Goal: Complete application form

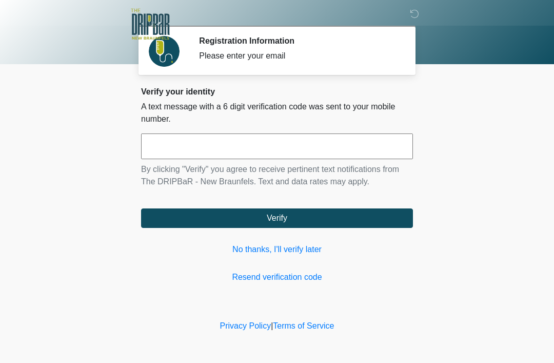
click at [318, 145] on input "text" at bounding box center [277, 146] width 272 height 26
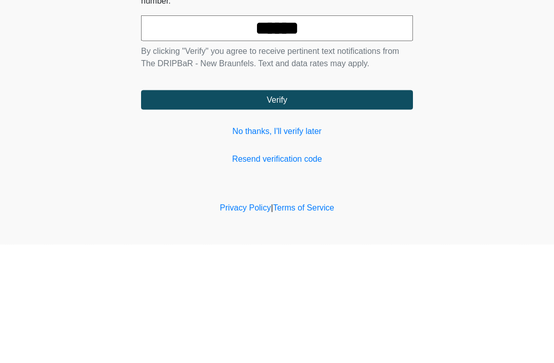
type input "******"
click at [322, 208] on button "Verify" at bounding box center [277, 218] width 272 height 20
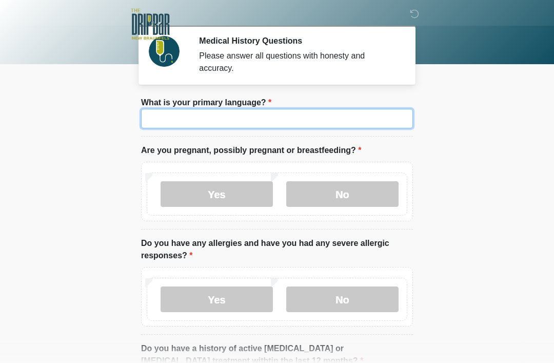
click at [280, 109] on input "What is your primary language?" at bounding box center [277, 119] width 272 height 20
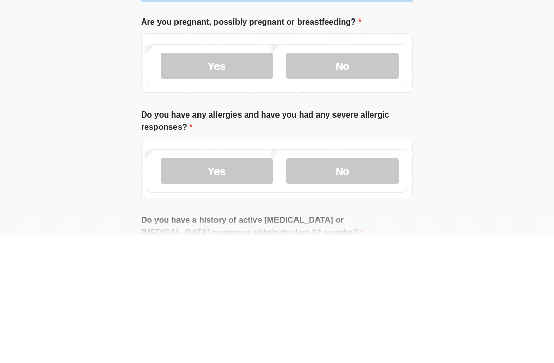
type input "*******"
click at [369, 181] on label "No" at bounding box center [342, 194] width 112 height 26
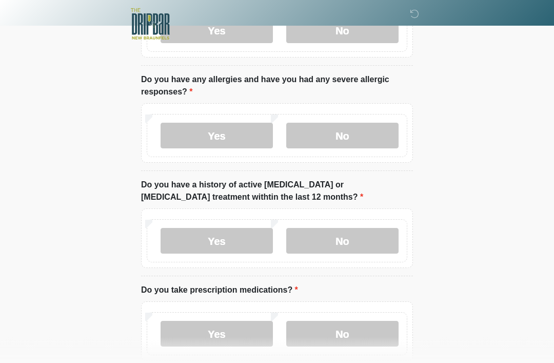
scroll to position [163, 0]
click at [361, 131] on label "No" at bounding box center [342, 137] width 112 height 26
click at [354, 234] on label "No" at bounding box center [342, 241] width 112 height 26
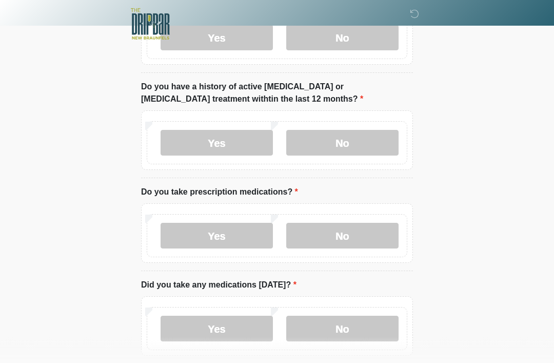
scroll to position [262, 0]
click at [240, 235] on label "Yes" at bounding box center [217, 236] width 112 height 26
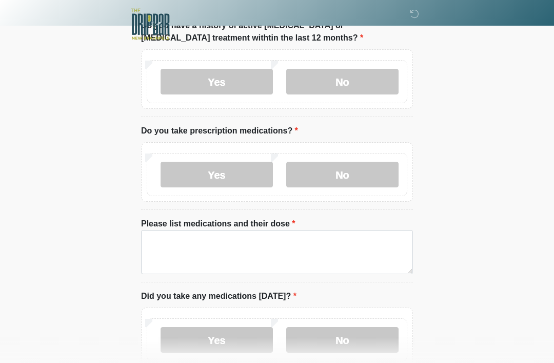
scroll to position [325, 0]
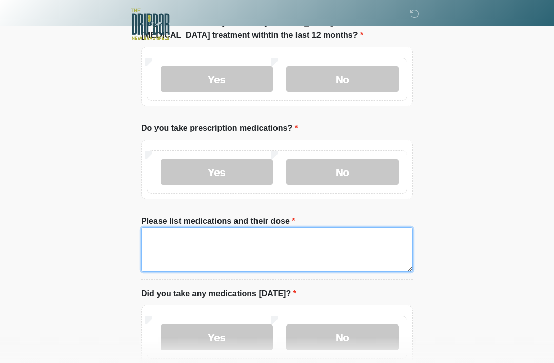
click at [284, 238] on textarea "Please list medications and their dose" at bounding box center [277, 249] width 272 height 44
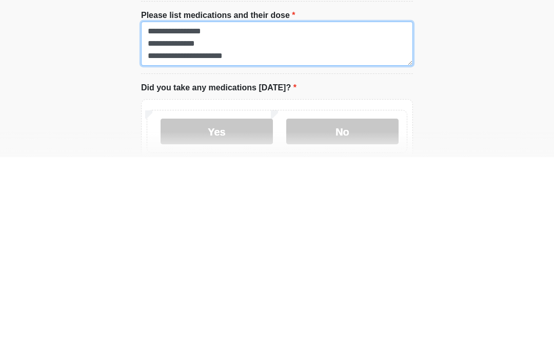
type textarea "**********"
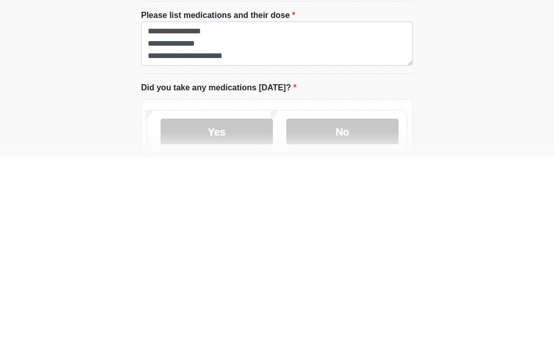
click at [225, 324] on label "Yes" at bounding box center [217, 337] width 112 height 26
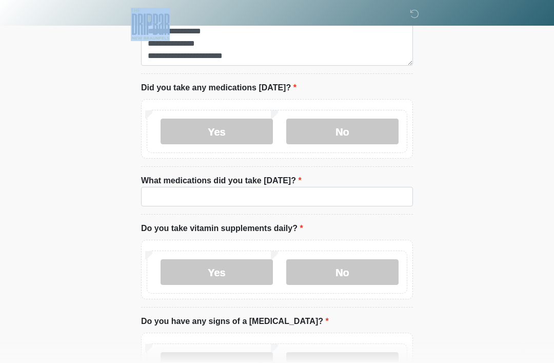
click at [193, 31] on div at bounding box center [270, 24] width 308 height 49
click at [176, 27] on div at bounding box center [270, 24] width 308 height 49
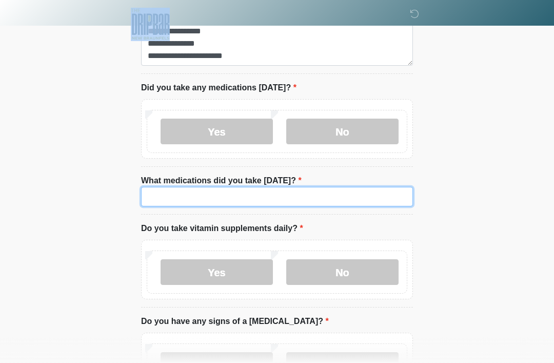
click at [204, 189] on input "What medications did you take today?" at bounding box center [277, 197] width 272 height 20
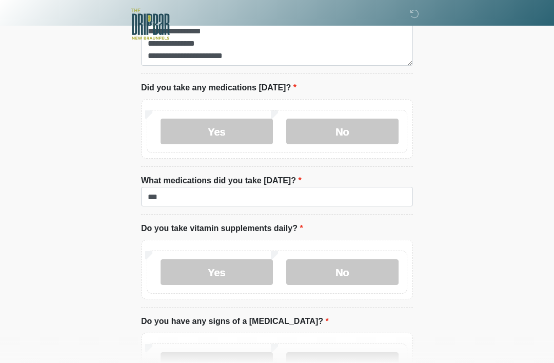
click at [295, 46] on div at bounding box center [270, 24] width 308 height 49
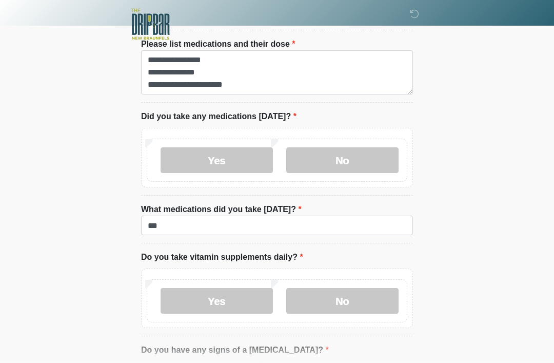
scroll to position [502, 0]
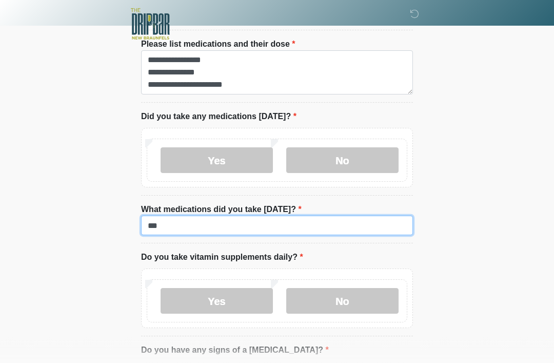
click at [195, 226] on input "***" at bounding box center [277, 226] width 272 height 20
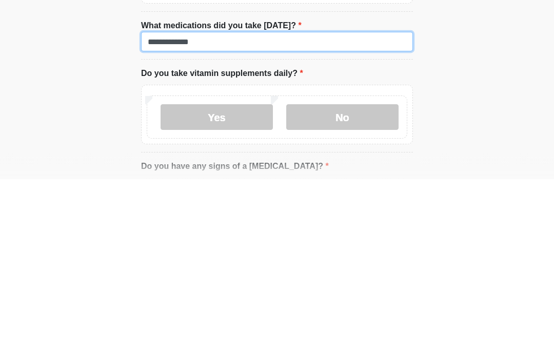
type input "**********"
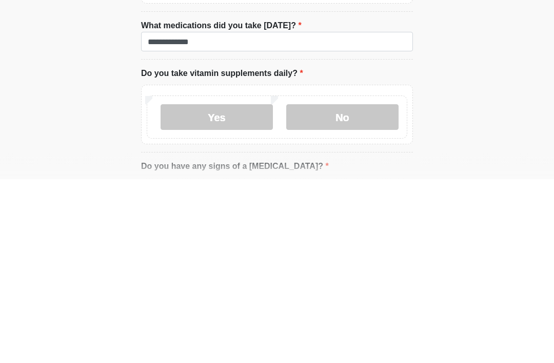
click at [358, 288] on label "No" at bounding box center [342, 301] width 112 height 26
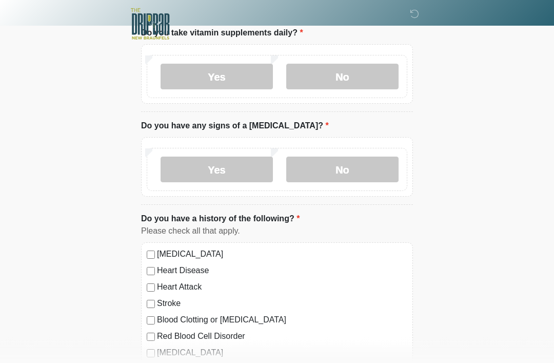
scroll to position [727, 0]
click at [354, 163] on label "No" at bounding box center [342, 170] width 112 height 26
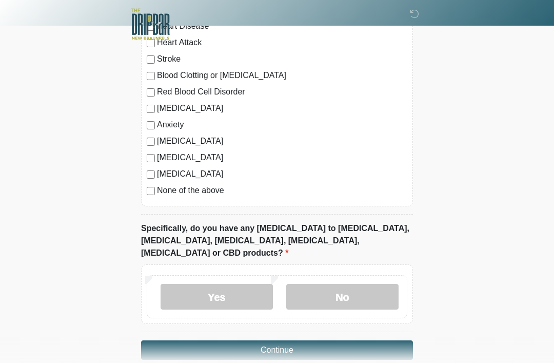
scroll to position [974, 0]
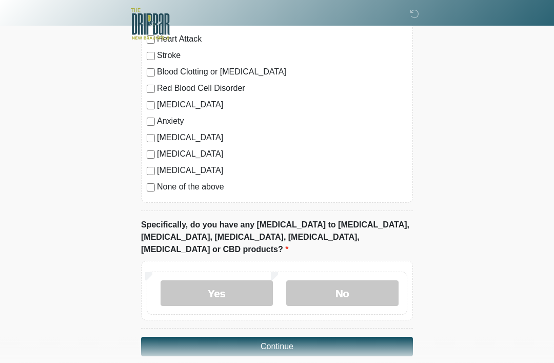
click at [334, 281] on label "No" at bounding box center [342, 294] width 112 height 26
click at [297, 337] on button "Continue" at bounding box center [277, 347] width 272 height 20
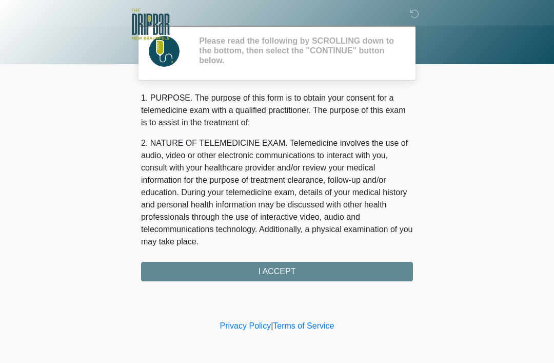
scroll to position [0, 0]
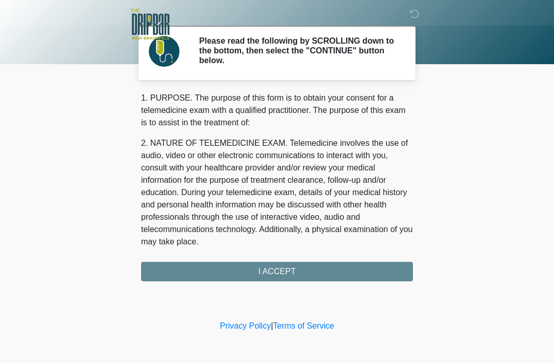
click at [284, 262] on div "1. PURPOSE. The purpose of this form is to obtain your consent for a telemedici…" at bounding box center [277, 186] width 272 height 189
click at [297, 271] on div "1. PURPOSE. The purpose of this form is to obtain your consent for a telemedici…" at bounding box center [277, 186] width 272 height 189
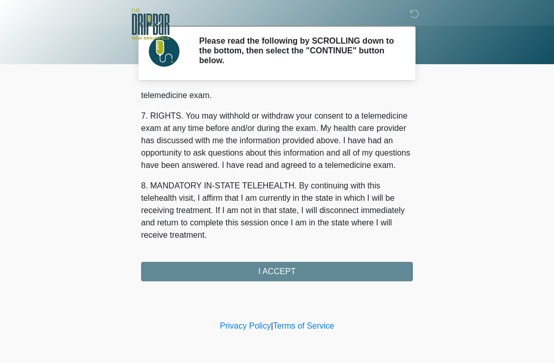
scroll to position [450, 0]
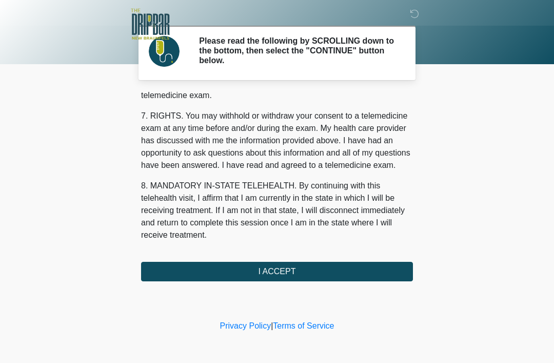
click at [294, 271] on button "I ACCEPT" at bounding box center [277, 272] width 272 height 20
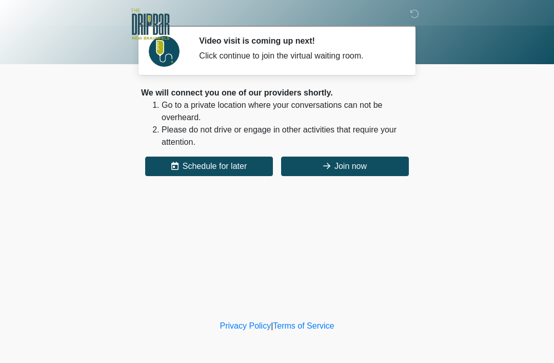
click at [350, 160] on button "Join now" at bounding box center [345, 167] width 128 height 20
